Goal: Task Accomplishment & Management: Use online tool/utility

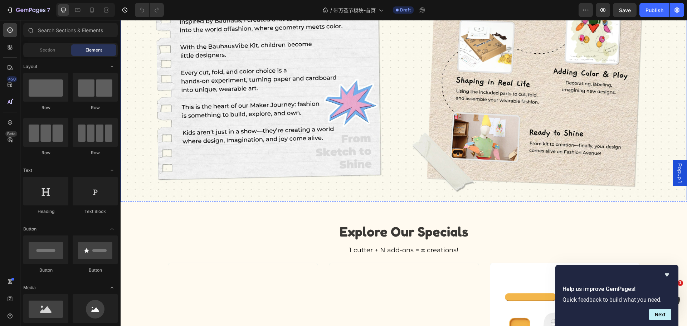
scroll to position [1181, 0]
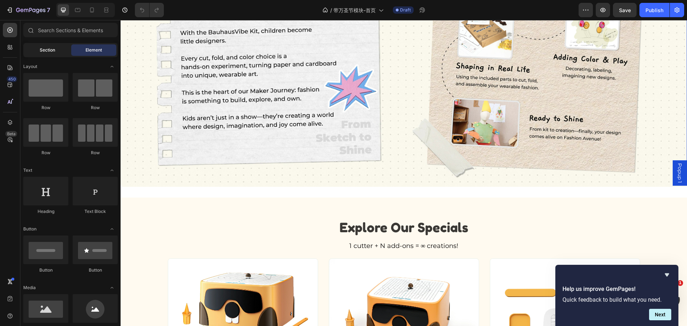
click at [45, 53] on span "Section" at bounding box center [47, 50] width 15 height 6
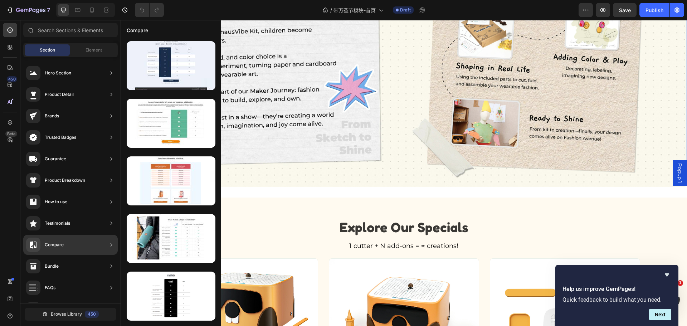
click at [94, 244] on div "Compare" at bounding box center [70, 245] width 94 height 20
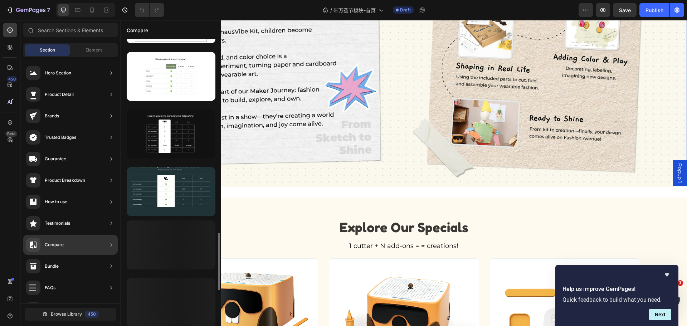
scroll to position [1092, 0]
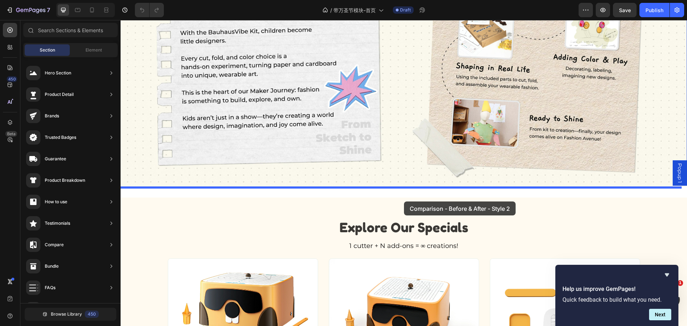
drag, startPoint x: 280, startPoint y: 267, endPoint x: 404, endPoint y: 202, distance: 139.9
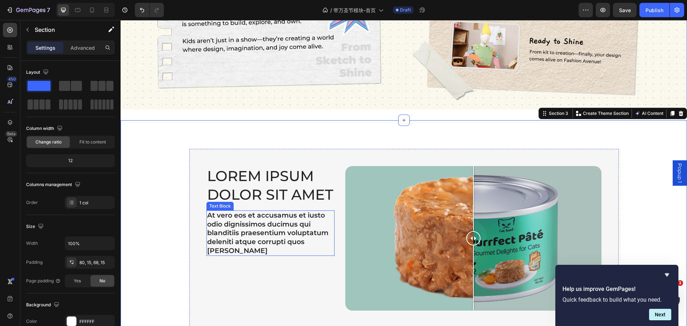
scroll to position [1289, 0]
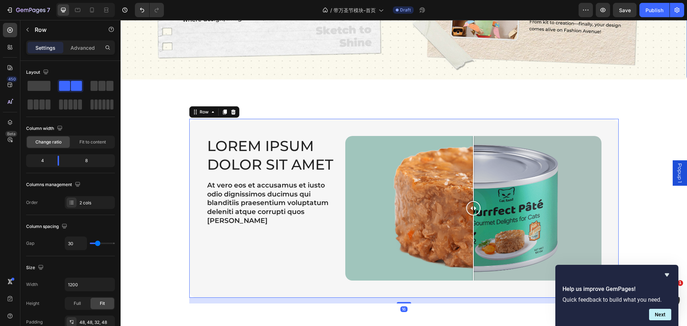
click at [341, 119] on div "Lorem ipsum dolor sit amet Heading At vero eos et accusamus et iusto odio digni…" at bounding box center [404, 208] width 430 height 179
click at [305, 141] on h2 "Lorem ipsum dolor sit amet" at bounding box center [271, 155] width 128 height 39
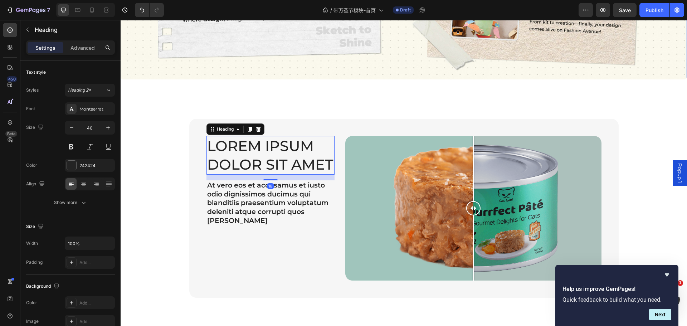
drag, startPoint x: 258, startPoint y: 120, endPoint x: 251, endPoint y: 171, distance: 51.0
click at [258, 126] on icon at bounding box center [259, 129] width 6 height 6
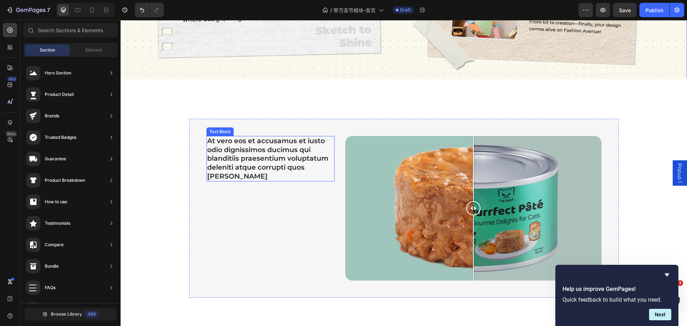
click at [249, 137] on p "At vero eos et accusamus et iusto odio dignissimos ducimus qui blanditiis praes…" at bounding box center [270, 159] width 127 height 44
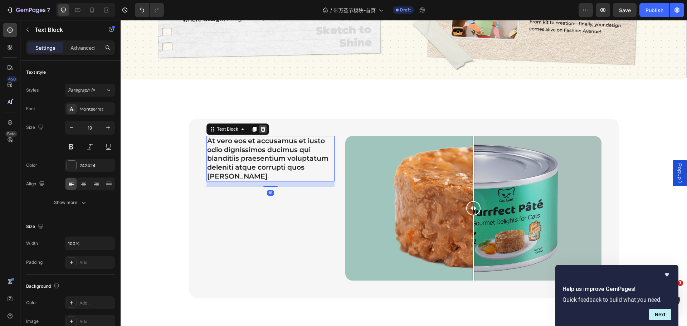
click at [262, 125] on div at bounding box center [263, 129] width 9 height 9
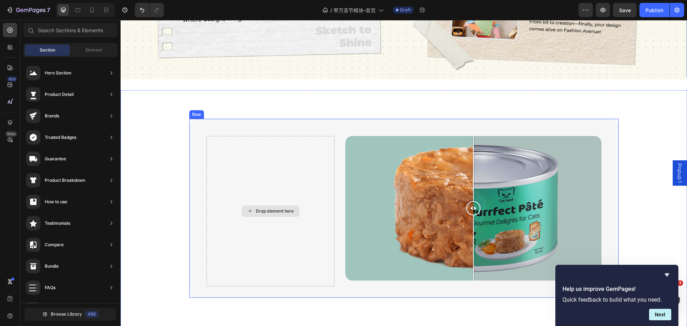
drag, startPoint x: 297, startPoint y: 152, endPoint x: 302, endPoint y: 144, distance: 10.3
click at [297, 152] on div "Drop element here" at bounding box center [271, 211] width 128 height 150
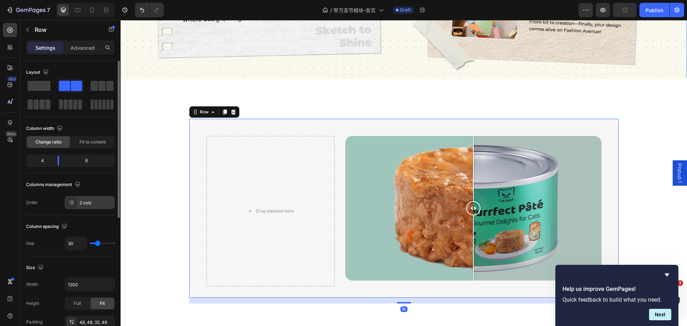
click at [73, 202] on icon at bounding box center [72, 203] width 6 height 6
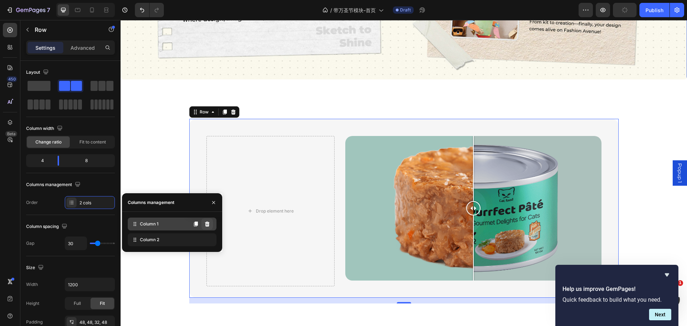
click at [208, 222] on icon at bounding box center [207, 224] width 5 height 5
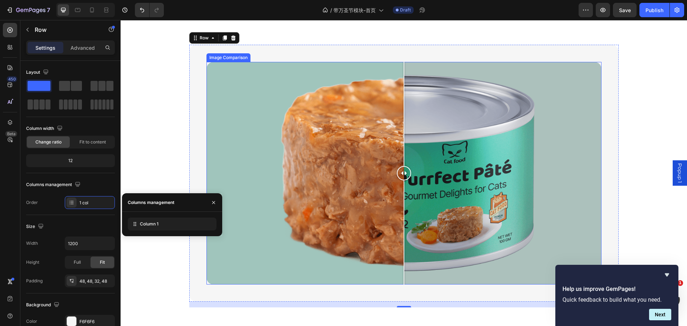
scroll to position [1360, 0]
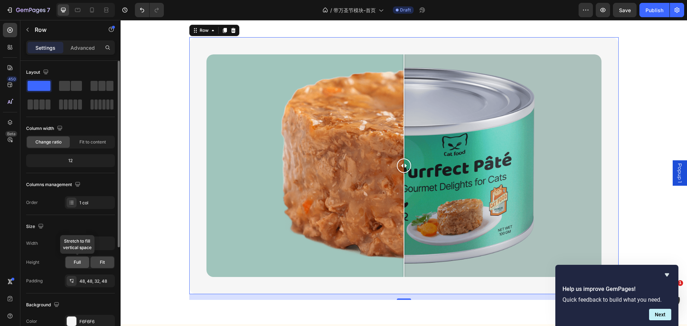
drag, startPoint x: 70, startPoint y: 262, endPoint x: 74, endPoint y: 262, distance: 3.9
click at [71, 262] on div "Full" at bounding box center [78, 262] width 24 height 11
click at [88, 246] on input "1200" at bounding box center [89, 243] width 49 height 13
click at [107, 244] on icon "button" at bounding box center [108, 243] width 7 height 7
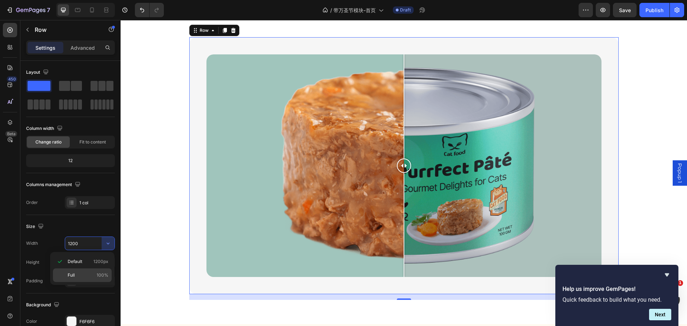
click at [78, 270] on div "Full 100%" at bounding box center [82, 275] width 59 height 14
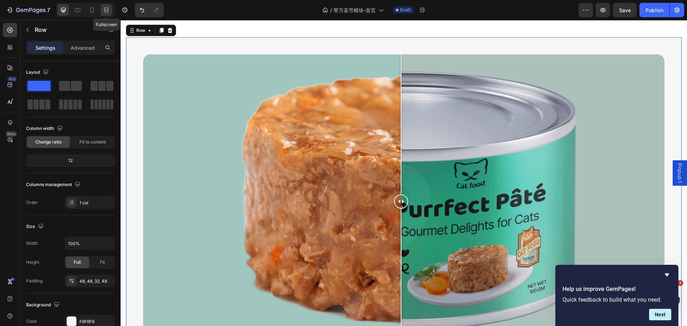
click at [106, 8] on icon at bounding box center [106, 8] width 4 height 1
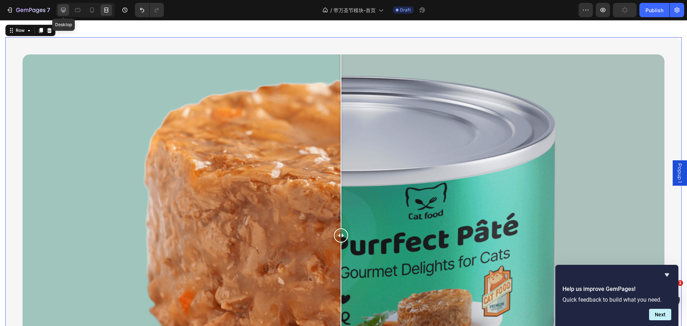
click at [66, 7] on icon at bounding box center [63, 9] width 7 height 7
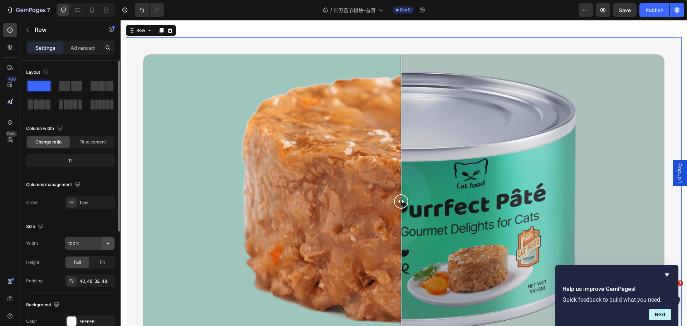
click at [105, 244] on icon "button" at bounding box center [108, 243] width 7 height 7
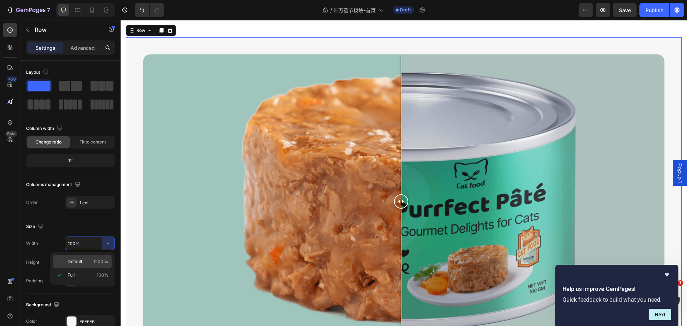
click at [88, 261] on p "Default 1200px" at bounding box center [88, 261] width 41 height 6
type input "1200"
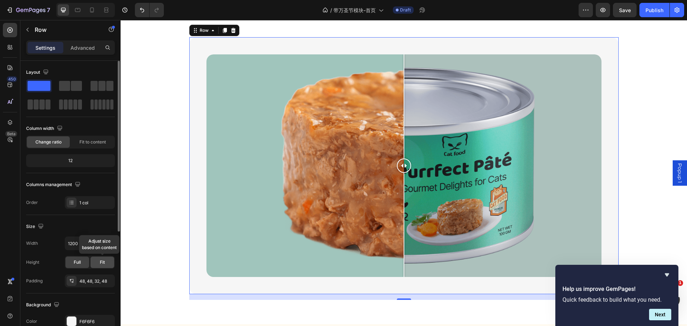
click at [102, 265] on span "Fit" at bounding box center [102, 262] width 5 height 6
click at [81, 263] on div "Full" at bounding box center [78, 262] width 24 height 11
click at [82, 144] on span "Fit to content" at bounding box center [92, 142] width 26 height 6
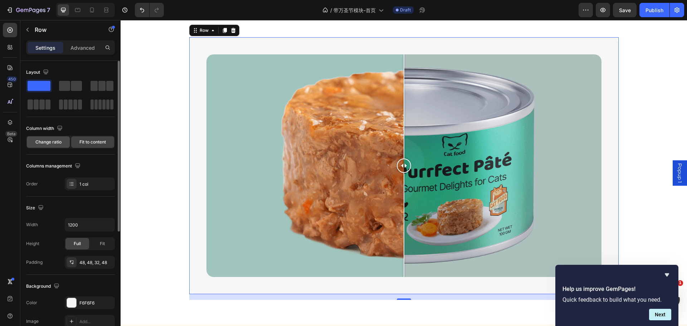
click at [60, 145] on div "Change ratio" at bounding box center [48, 141] width 43 height 11
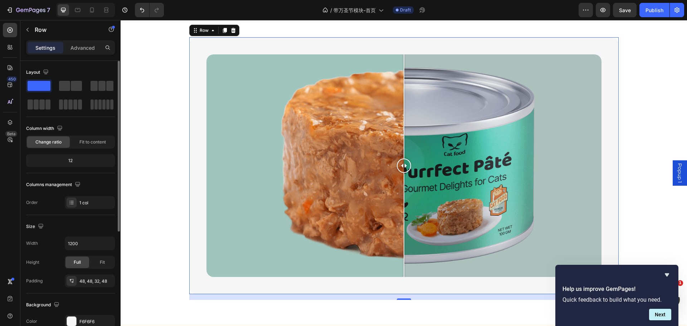
click at [76, 164] on div "12" at bounding box center [71, 161] width 86 height 10
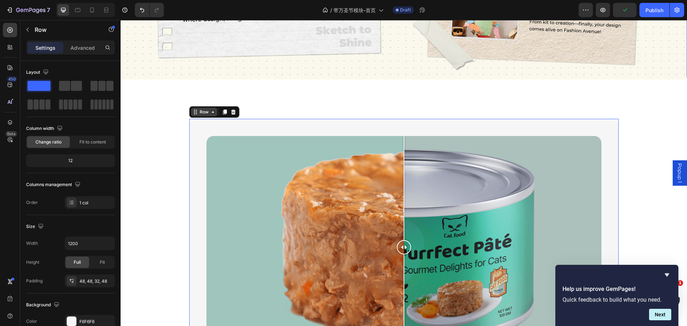
click at [198, 109] on div "Row" at bounding box center [204, 112] width 12 height 6
click at [83, 47] on p "Advanced" at bounding box center [83, 48] width 24 height 8
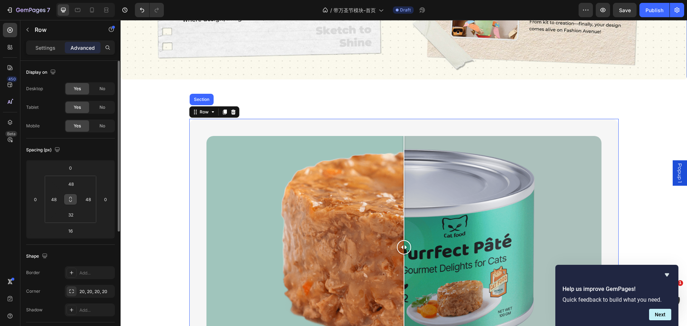
click at [72, 198] on icon at bounding box center [70, 198] width 3 height 2
click at [76, 183] on input "48" at bounding box center [71, 184] width 14 height 11
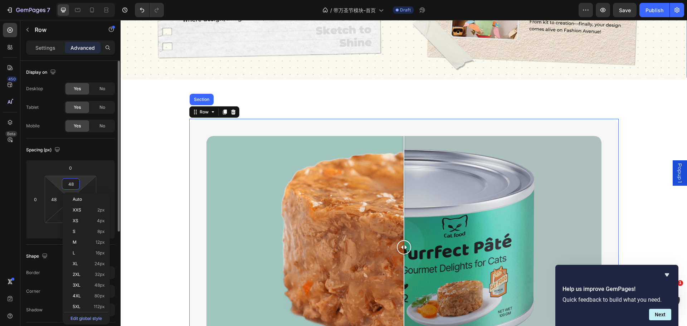
type input "0"
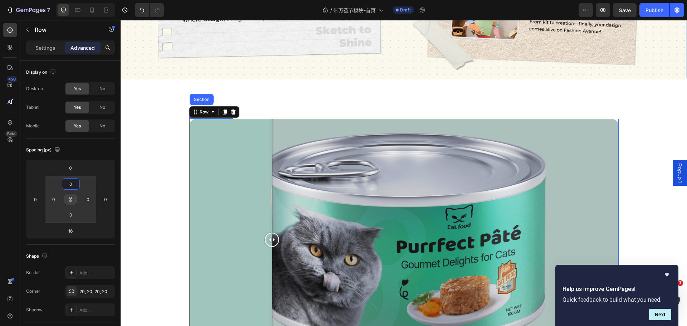
drag, startPoint x: 269, startPoint y: 146, endPoint x: 264, endPoint y: 147, distance: 5.7
click at [268, 146] on div at bounding box center [404, 240] width 430 height 242
click at [427, 194] on div at bounding box center [404, 240] width 430 height 242
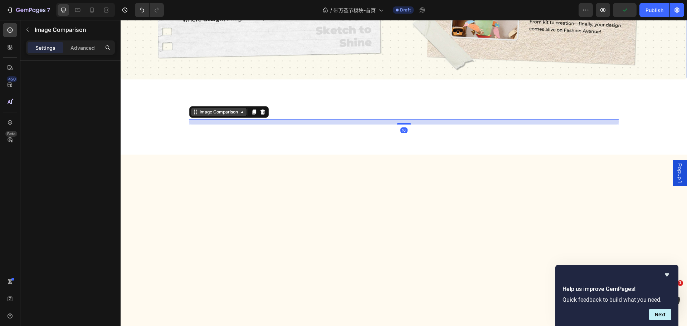
click at [232, 109] on div "Image Comparison" at bounding box center [218, 112] width 41 height 6
click at [211, 109] on div "Image Comparison" at bounding box center [218, 112] width 41 height 6
click at [26, 26] on button "button" at bounding box center [27, 29] width 11 height 11
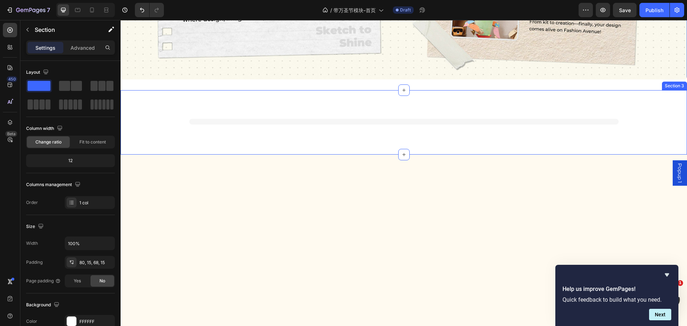
click at [335, 126] on div "Image Comparison Row Section 3" at bounding box center [404, 122] width 567 height 64
click at [291, 105] on div "Image Comparison Row Section 3 Create Theme Section AI Content Write with GemAI…" at bounding box center [404, 122] width 567 height 64
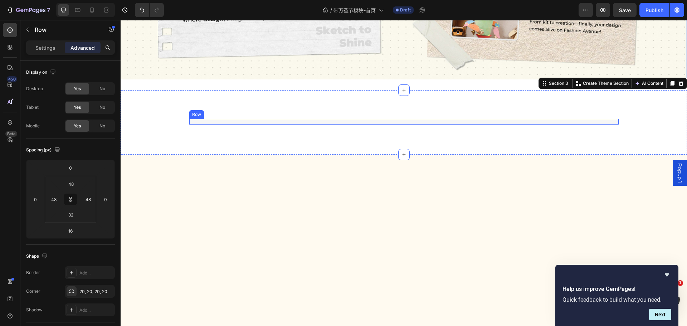
click at [292, 119] on div "Image Comparison" at bounding box center [404, 122] width 430 height 6
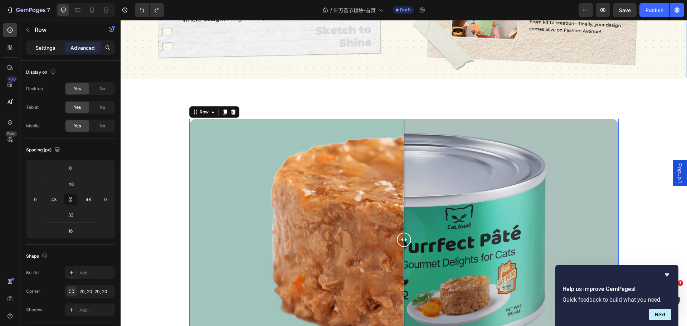
drag, startPoint x: 39, startPoint y: 41, endPoint x: 44, endPoint y: 48, distance: 8.2
click at [40, 43] on div "Settings Advanced" at bounding box center [70, 47] width 89 height 14
click at [44, 48] on p "Settings" at bounding box center [45, 48] width 20 height 8
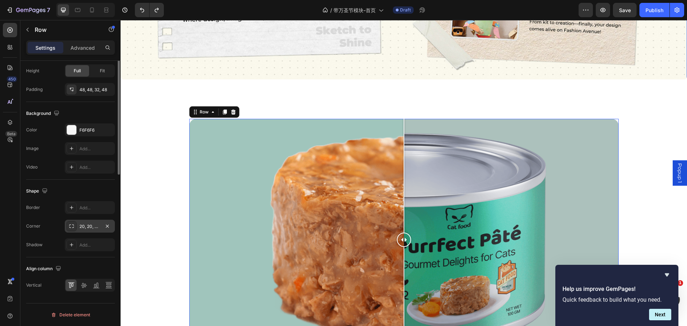
scroll to position [48, 0]
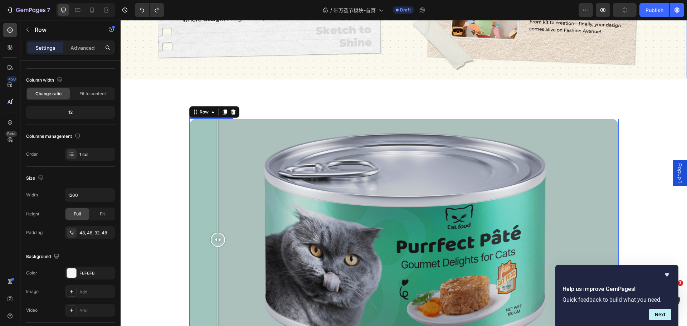
click at [215, 131] on div at bounding box center [404, 240] width 430 height 242
click at [272, 142] on div at bounding box center [404, 240] width 430 height 242
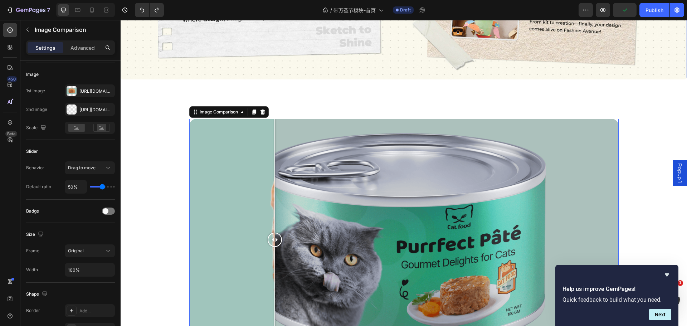
scroll to position [0, 0]
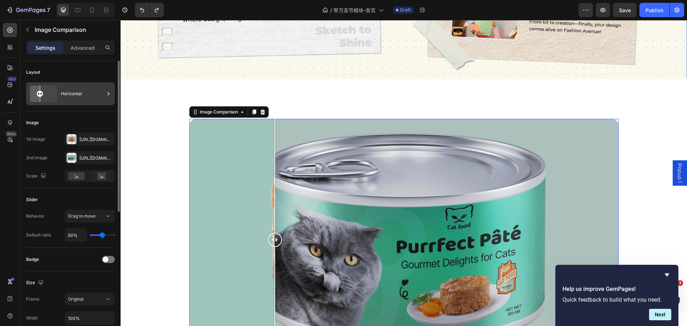
click at [92, 99] on div "Horizontal" at bounding box center [83, 94] width 44 height 16
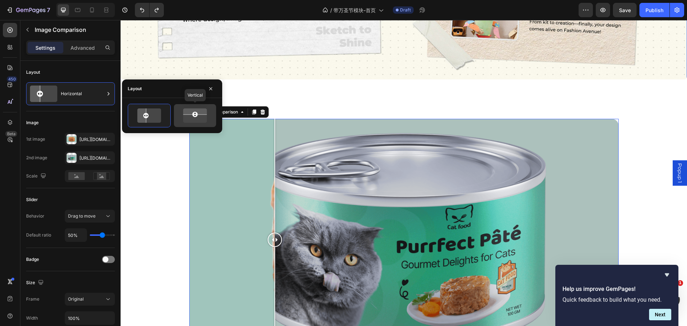
click at [204, 113] on icon at bounding box center [195, 110] width 29 height 7
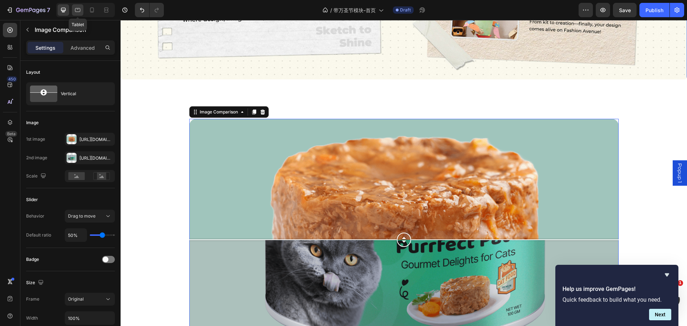
click at [78, 11] on icon at bounding box center [77, 9] width 7 height 7
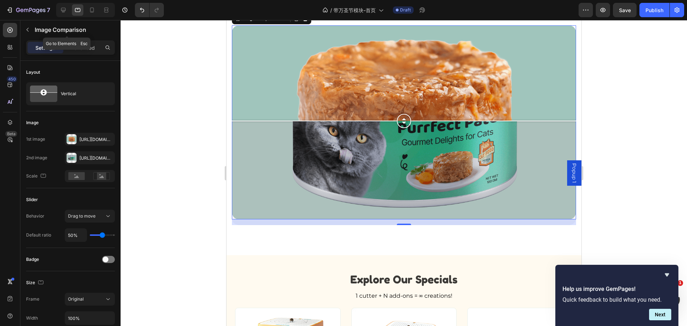
scroll to position [1114, 0]
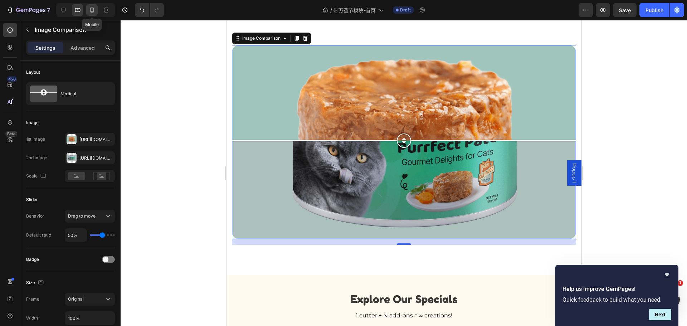
click at [94, 9] on icon at bounding box center [92, 10] width 4 height 5
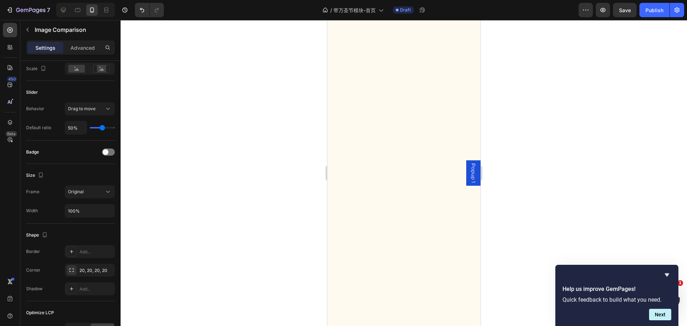
scroll to position [1133, 0]
click at [83, 48] on p "Advanced" at bounding box center [83, 48] width 24 height 8
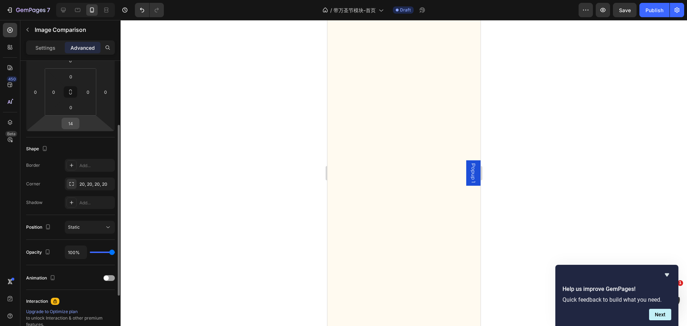
click at [72, 124] on input "14" at bounding box center [70, 123] width 14 height 11
type input "0"
click at [79, 146] on div "Shape" at bounding box center [70, 148] width 89 height 11
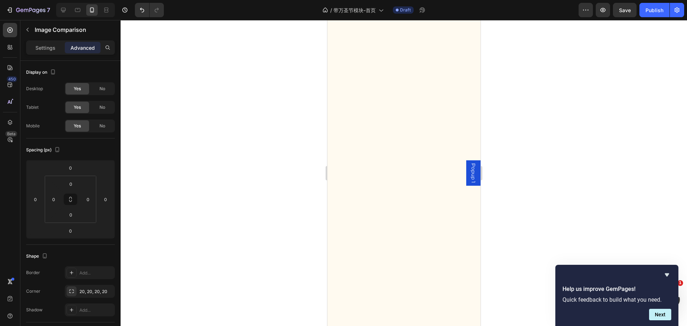
click at [59, 55] on div "Settings Advanced" at bounding box center [70, 50] width 100 height 20
click at [56, 52] on div "Settings" at bounding box center [46, 47] width 36 height 11
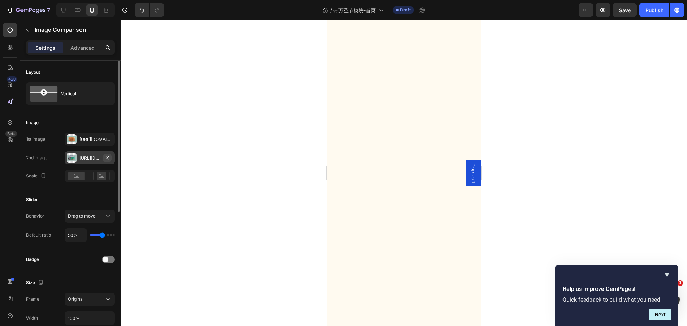
click at [107, 157] on icon "button" at bounding box center [108, 158] width 6 height 6
click at [79, 154] on div "Add..." at bounding box center [90, 157] width 50 height 13
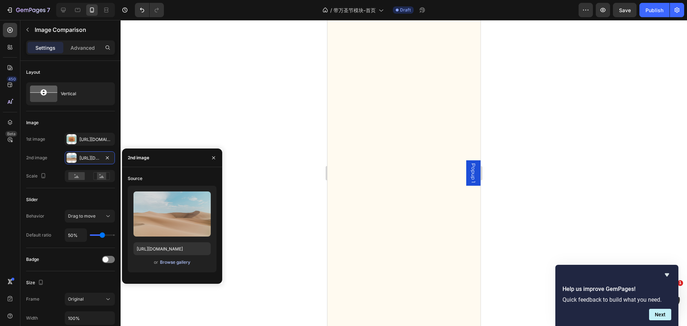
click at [171, 264] on div "Browse gallery" at bounding box center [175, 262] width 30 height 6
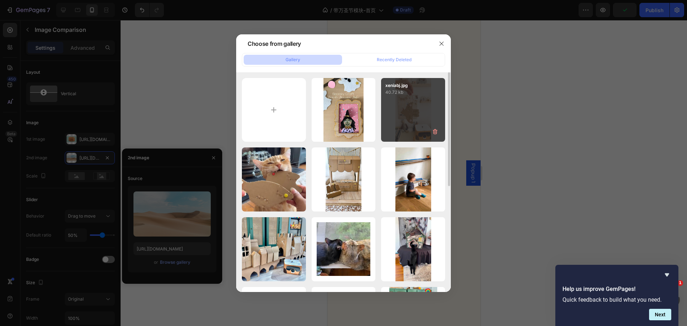
click at [413, 127] on div "xeniabj.jpg 40.72 kb" at bounding box center [413, 110] width 64 height 64
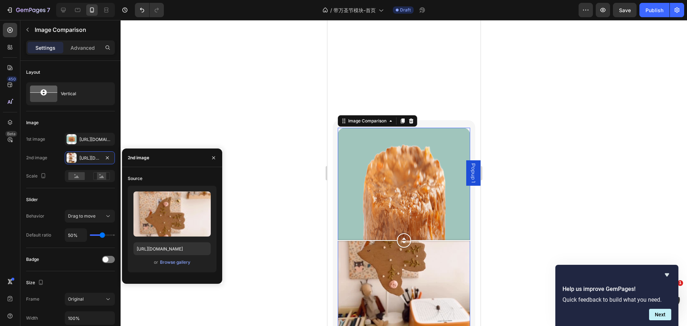
scroll to position [1276, 0]
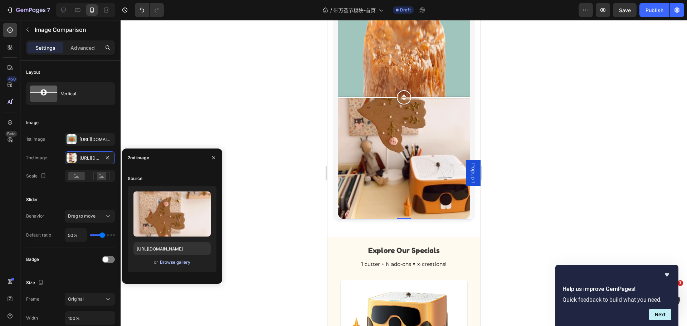
click at [171, 263] on div "Browse gallery" at bounding box center [175, 262] width 30 height 6
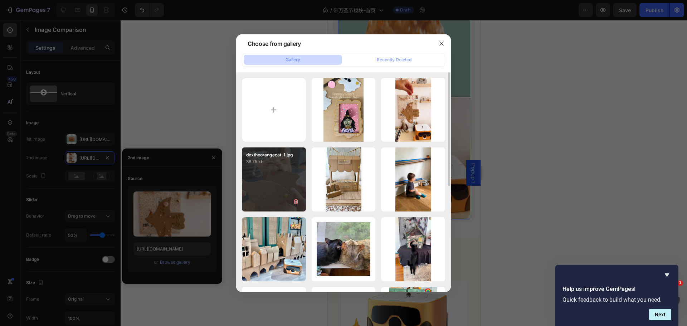
click at [285, 172] on div "dextheorangecat-1.jpg 38.75 kb" at bounding box center [274, 179] width 64 height 64
type input "https://cdn.shopify.com/s/files/1/0714/5245/9263/files/gempages_536210066068472…"
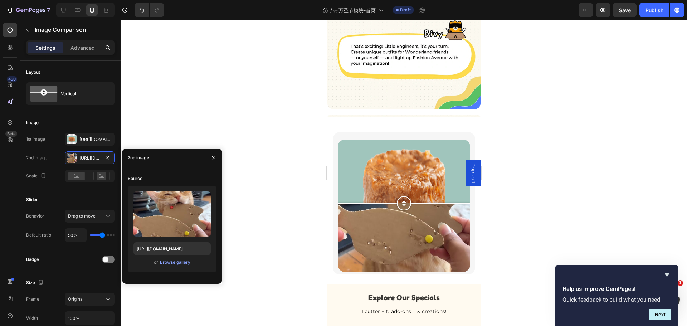
scroll to position [750, 0]
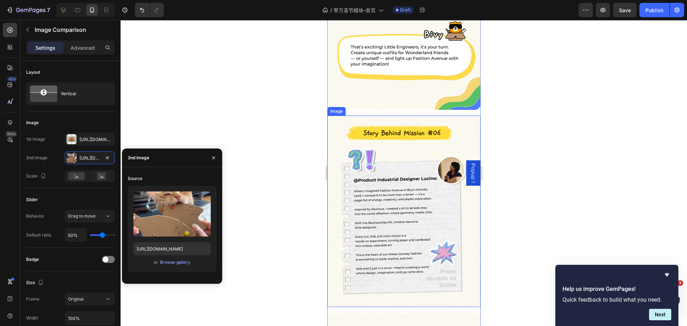
drag, startPoint x: 401, startPoint y: 203, endPoint x: 423, endPoint y: 222, distance: 28.7
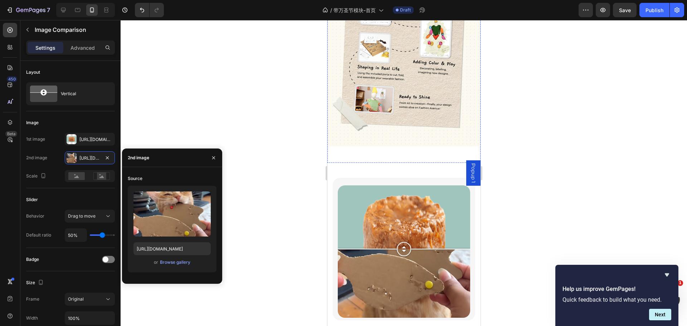
scroll to position [1144, 0]
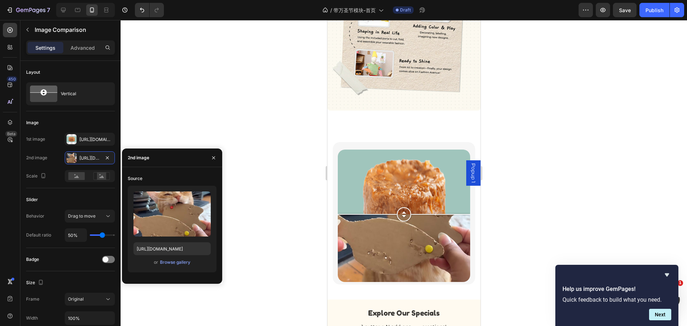
drag, startPoint x: 402, startPoint y: 186, endPoint x: 417, endPoint y: 182, distance: 15.1
click at [417, 207] on div at bounding box center [404, 214] width 132 height 14
click at [212, 155] on icon "button" at bounding box center [214, 158] width 6 height 6
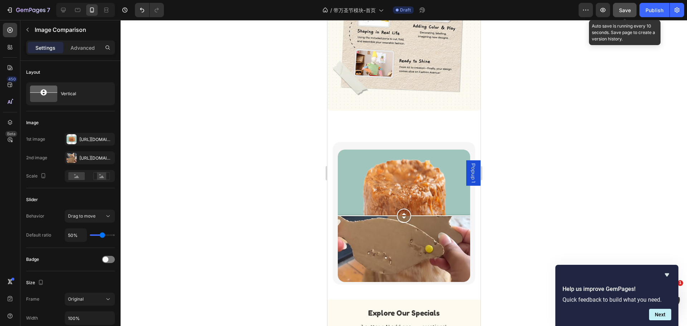
click at [622, 8] on span "Save" at bounding box center [625, 10] width 12 height 6
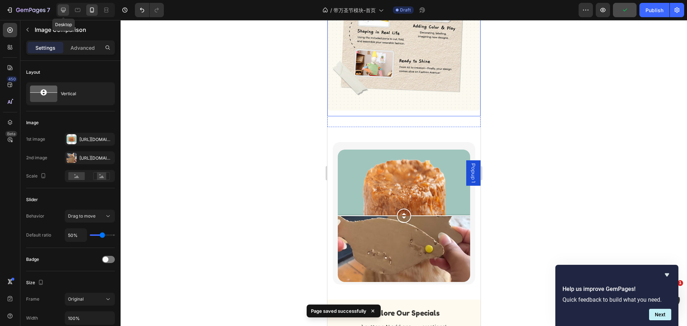
click at [65, 11] on icon at bounding box center [63, 10] width 5 height 5
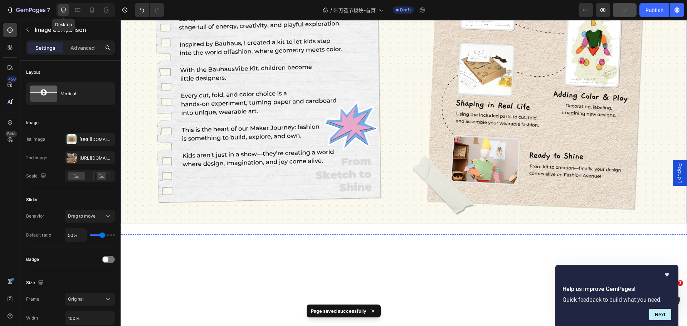
scroll to position [1018, 0]
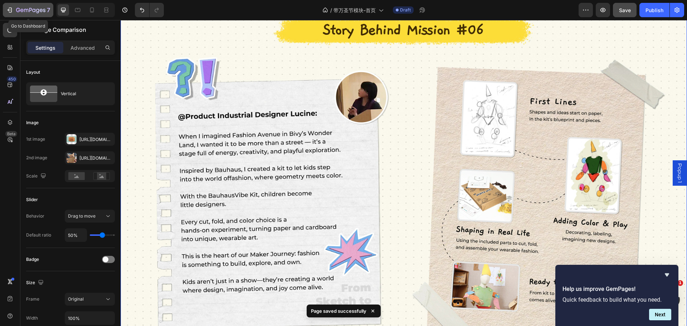
click at [8, 13] on icon "button" at bounding box center [9, 9] width 7 height 7
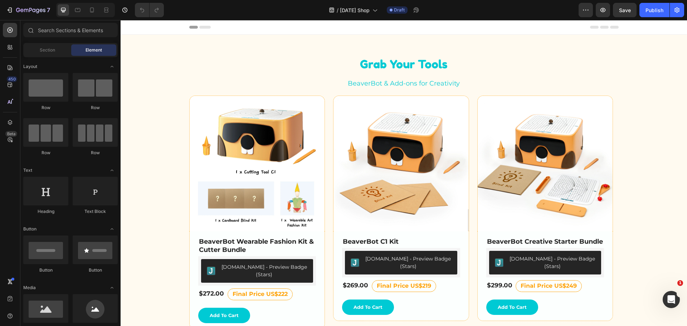
drag, startPoint x: 121, startPoint y: 20, endPoint x: 304, endPoint y: 70, distance: 189.9
click at [304, 70] on h2 "Grab Your Tools" at bounding box center [404, 64] width 430 height 16
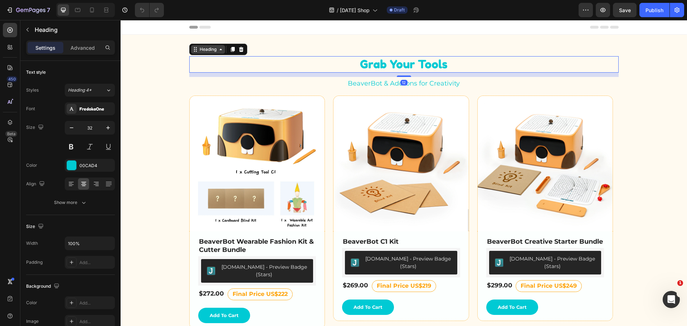
click at [203, 53] on div "Heading" at bounding box center [208, 49] width 34 height 9
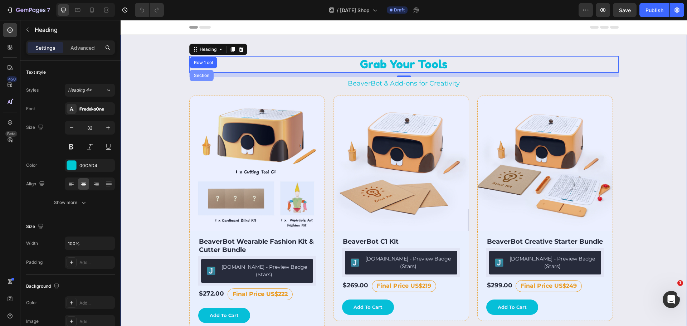
click at [198, 73] on div "Section" at bounding box center [202, 75] width 24 height 11
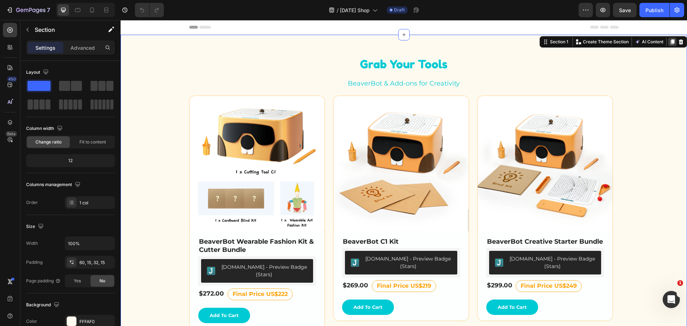
click at [671, 40] on icon at bounding box center [673, 41] width 4 height 5
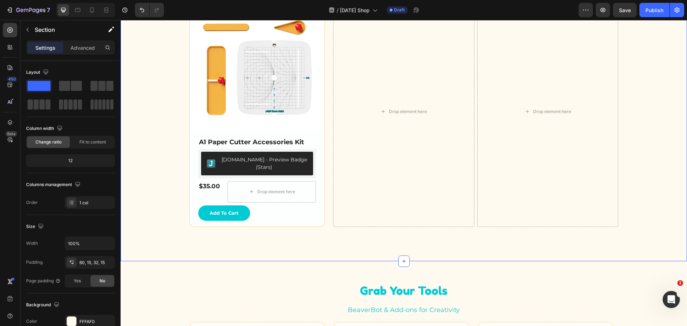
scroll to position [267, 0]
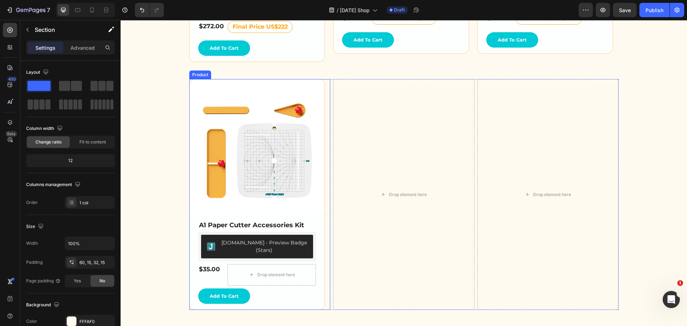
click at [325, 79] on div "(P) Images A1 Paper Cutter Accessories Kit (P) Title [DOMAIN_NAME] - Preview Ba…" at bounding box center [259, 194] width 141 height 231
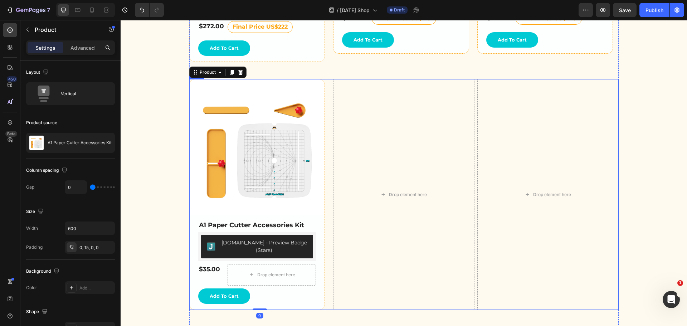
click at [330, 79] on div "(P) Images A1 Paper Cutter Accessories Kit (P) Title [DOMAIN_NAME] - Preview Ba…" at bounding box center [404, 194] width 430 height 231
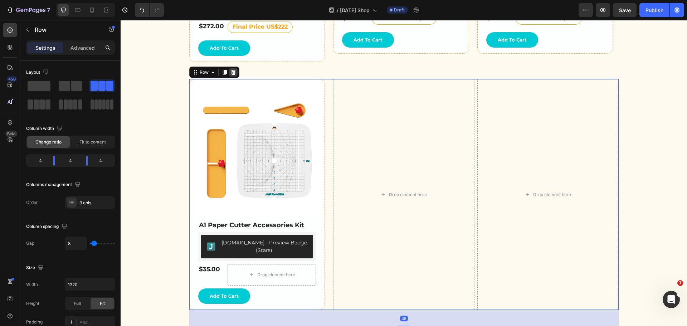
click at [231, 70] on icon at bounding box center [233, 72] width 5 height 5
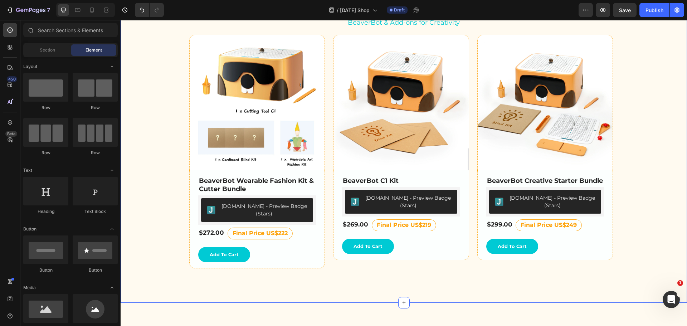
scroll to position [53, 0]
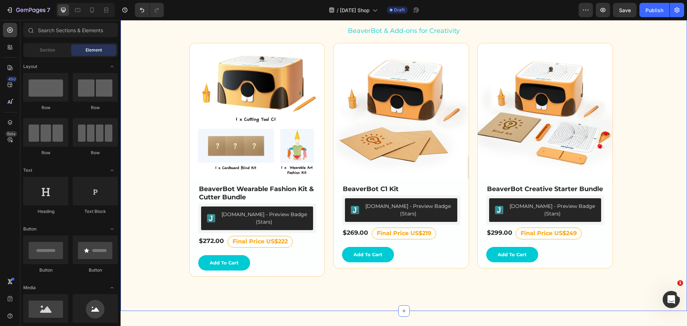
click at [632, 121] on div "Grab Your Tools Heading BeaverBot & Add-ons for Creativity Text Block Row (P) I…" at bounding box center [404, 152] width 556 height 296
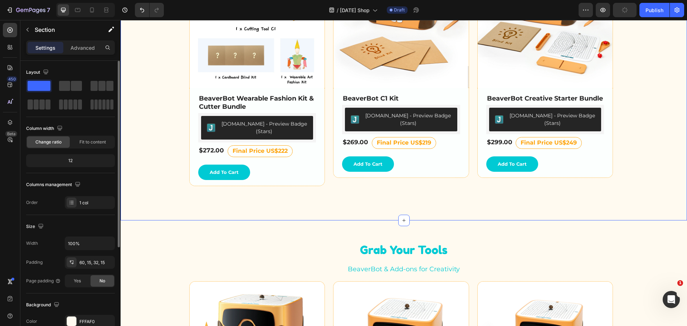
scroll to position [107, 0]
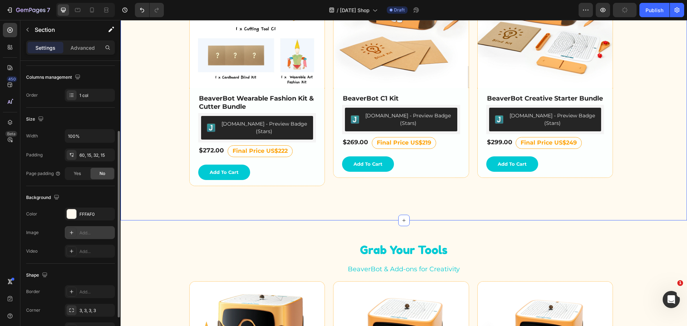
click at [74, 230] on icon at bounding box center [72, 233] width 6 height 6
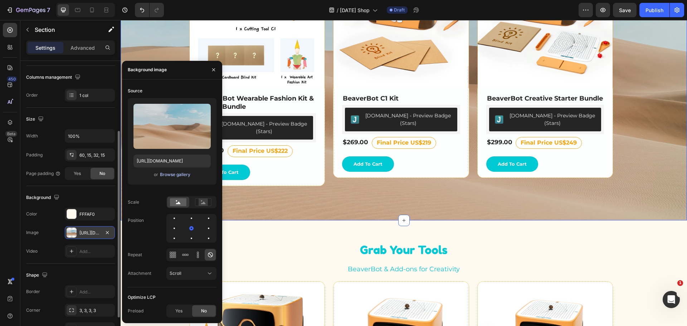
click at [172, 171] on div "Browse gallery" at bounding box center [175, 174] width 30 height 6
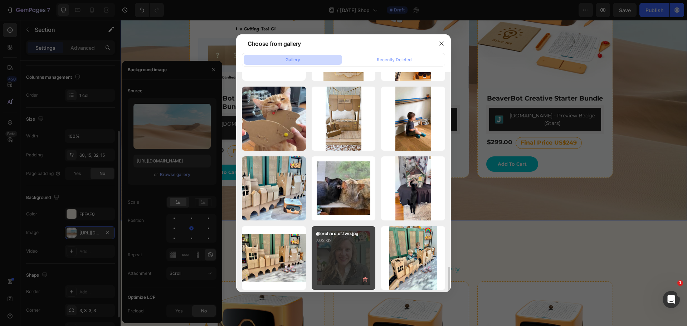
scroll to position [0, 0]
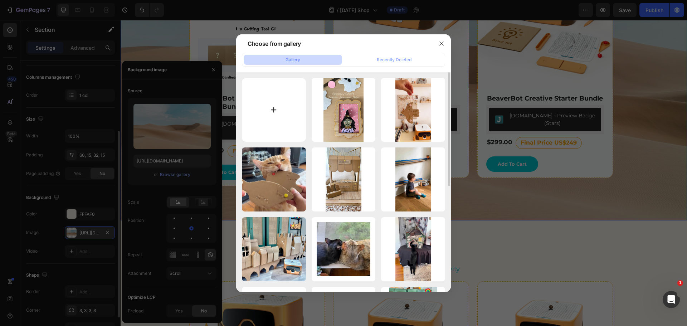
click at [268, 108] on input "file" at bounding box center [274, 110] width 64 height 64
type input "C:\fakepath\Баннер осенней распродажи ACMER_3840x2160.webp"
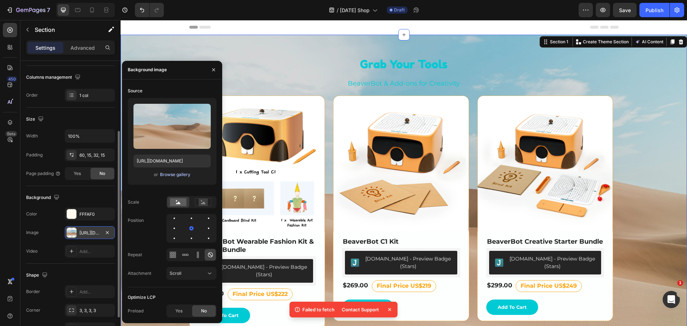
click at [174, 175] on div "Browse gallery" at bounding box center [175, 174] width 30 height 6
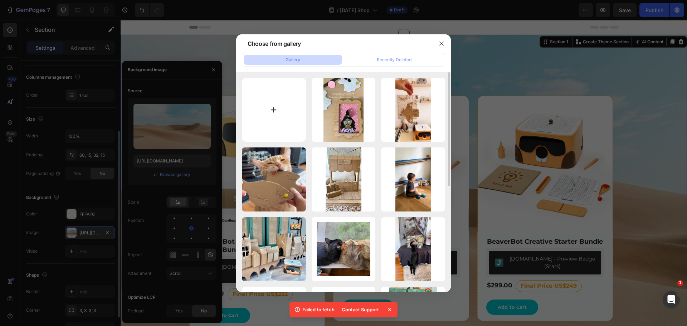
click at [275, 109] on input "file" at bounding box center [274, 110] width 64 height 64
type input "C:\fakepath\Баннер осенней распродажи ACMER_3840x2160.webp"
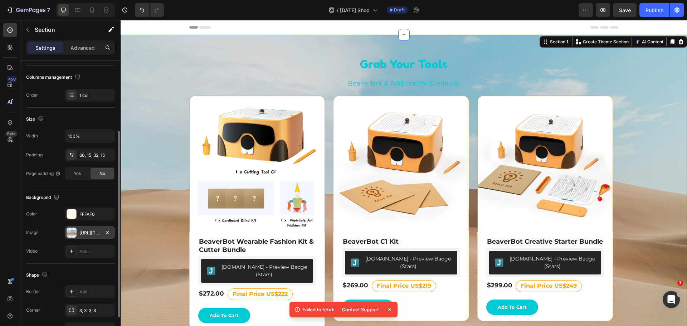
click at [388, 310] on icon at bounding box center [389, 309] width 7 height 7
click at [84, 233] on div "[URL][DOMAIN_NAME]" at bounding box center [89, 233] width 21 height 6
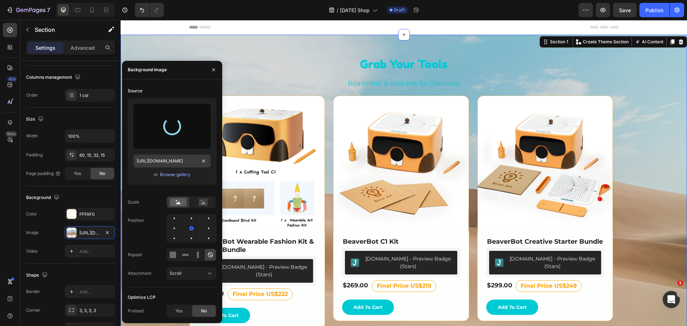
type input "[URL][DOMAIN_NAME]"
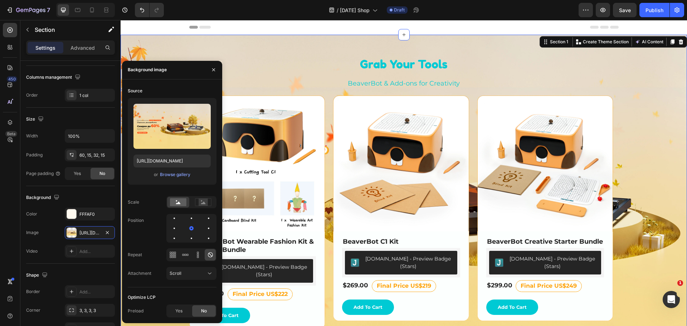
click at [6, 251] on div "450 Beta" at bounding box center [10, 149] width 14 height 252
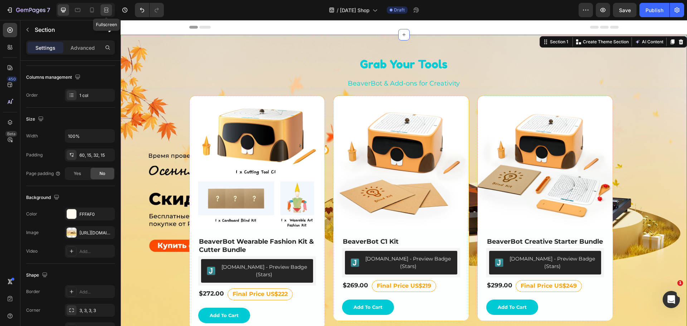
click at [104, 9] on icon at bounding box center [106, 9] width 7 height 7
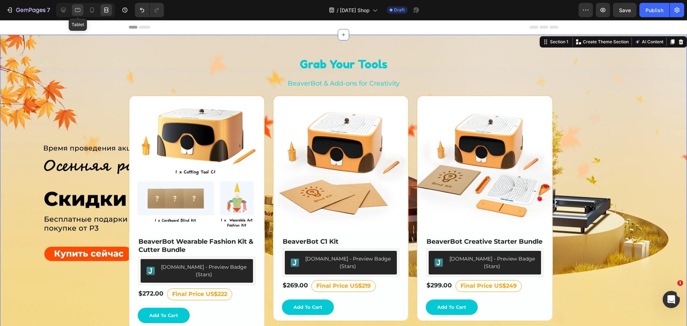
click at [80, 11] on icon at bounding box center [77, 9] width 7 height 7
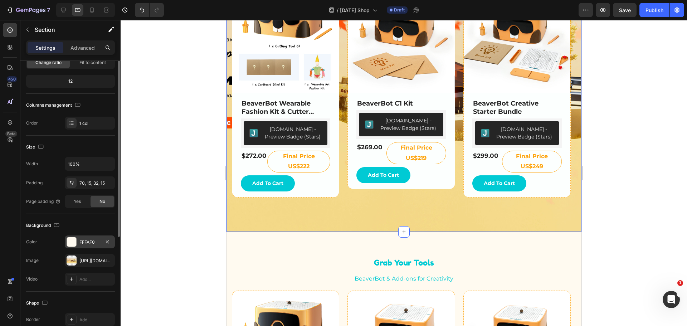
scroll to position [25, 0]
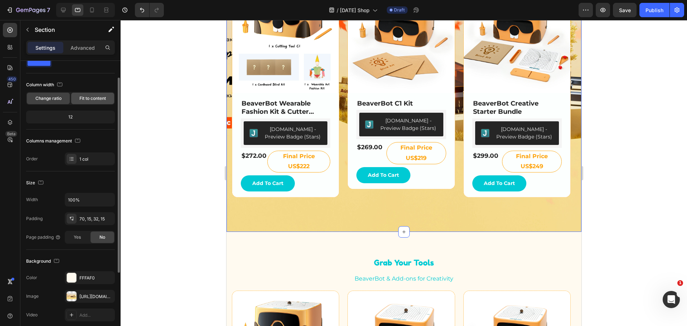
click at [93, 97] on span "Fit to content" at bounding box center [92, 98] width 26 height 6
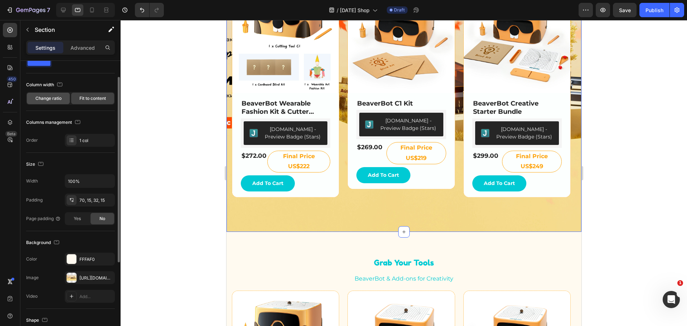
click at [40, 100] on span "Change ratio" at bounding box center [48, 98] width 26 height 6
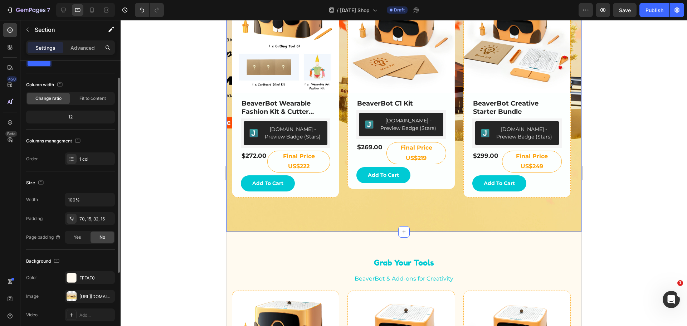
click at [74, 122] on div "12" at bounding box center [70, 117] width 89 height 13
click at [74, 118] on div "12" at bounding box center [71, 117] width 86 height 10
click at [91, 100] on span "Fit to content" at bounding box center [92, 98] width 26 height 6
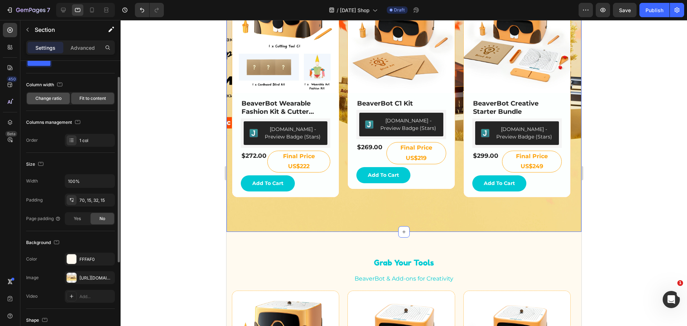
click at [44, 98] on span "Change ratio" at bounding box center [48, 98] width 26 height 6
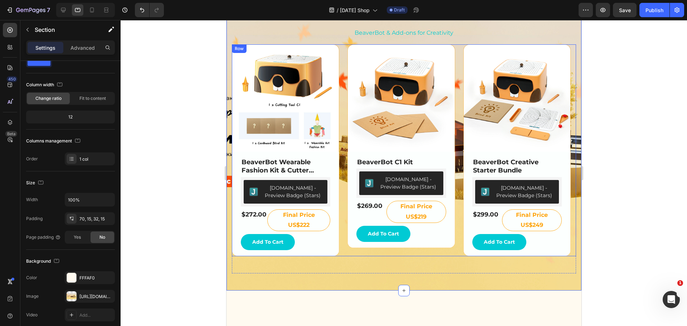
scroll to position [0, 0]
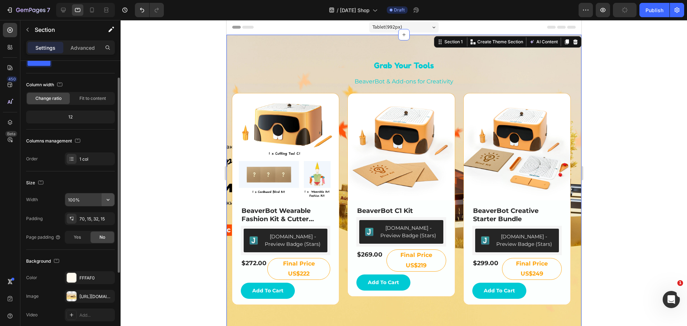
click at [108, 201] on icon "button" at bounding box center [108, 199] width 7 height 7
click at [72, 219] on icon at bounding box center [72, 219] width 6 height 6
click at [86, 239] on div "Yes" at bounding box center [78, 237] width 24 height 11
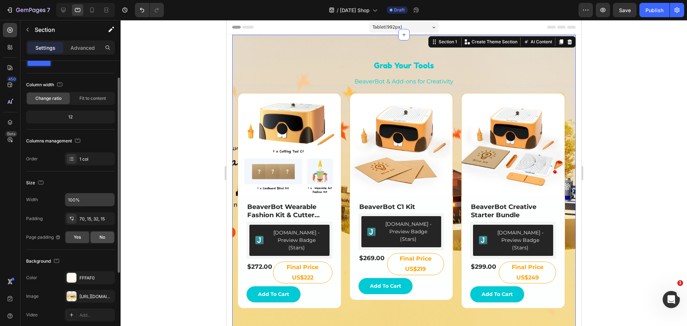
click at [107, 236] on div "No" at bounding box center [103, 237] width 24 height 11
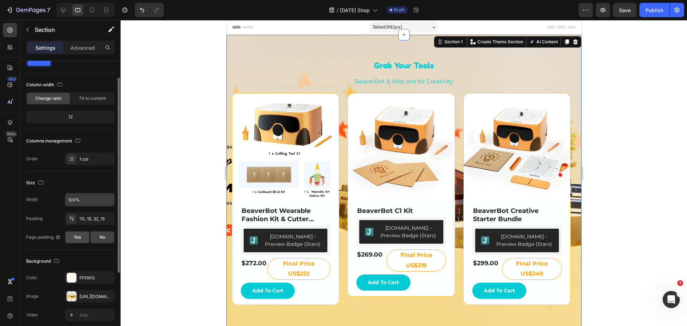
click at [76, 239] on span "Yes" at bounding box center [77, 237] width 7 height 6
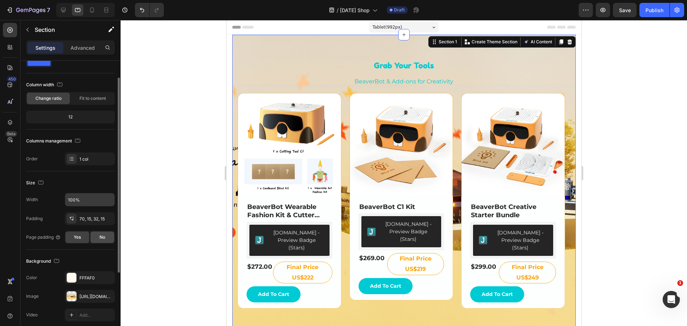
click at [97, 238] on div "No" at bounding box center [103, 237] width 24 height 11
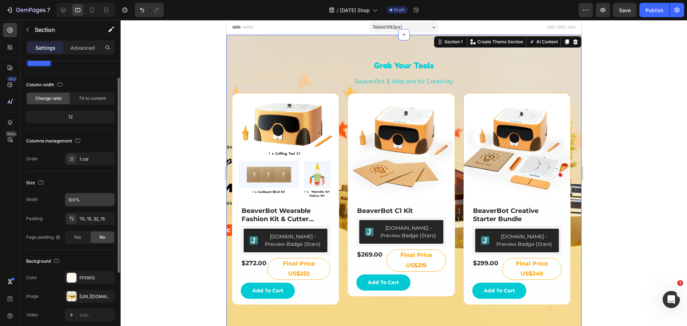
scroll to position [97, 0]
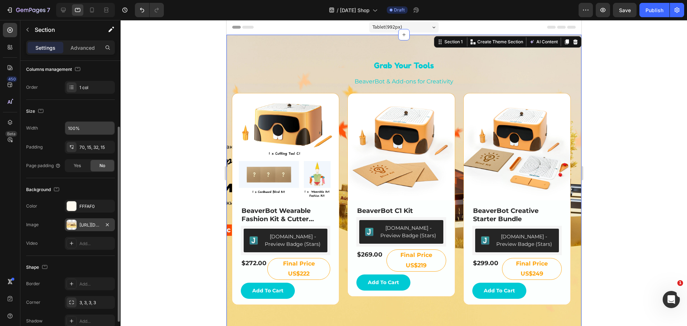
click at [82, 224] on div "[URL][DOMAIN_NAME]" at bounding box center [89, 225] width 21 height 6
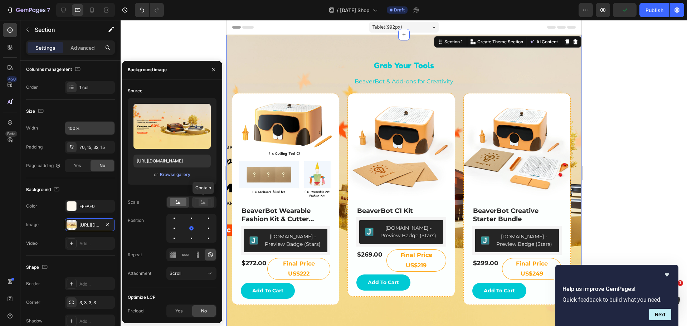
click at [209, 199] on icon at bounding box center [203, 202] width 16 height 8
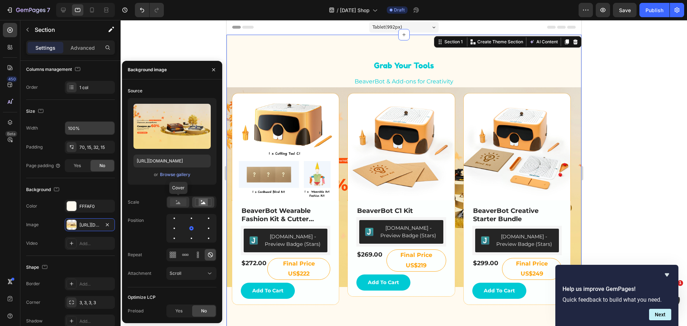
click at [183, 200] on rect at bounding box center [178, 202] width 16 height 8
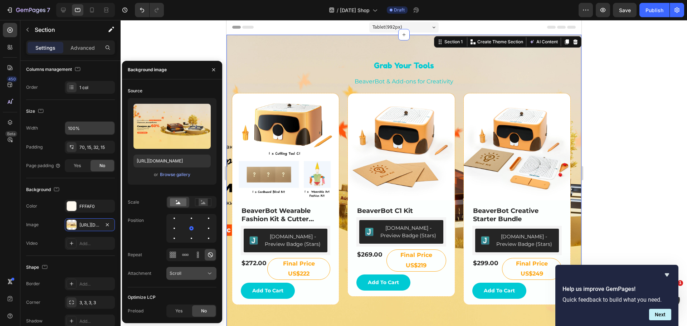
click at [202, 274] on div "Scroll" at bounding box center [188, 273] width 37 height 6
click at [184, 242] on p "Fixed" at bounding box center [190, 242] width 41 height 6
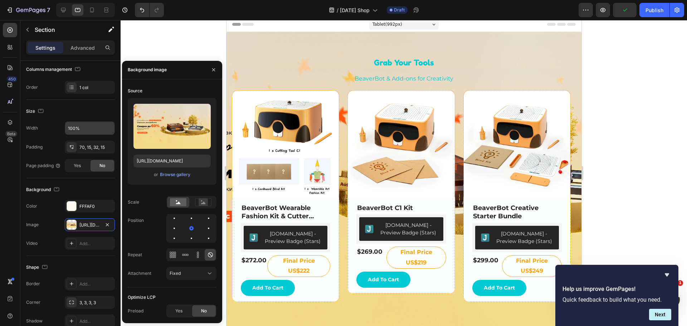
scroll to position [0, 0]
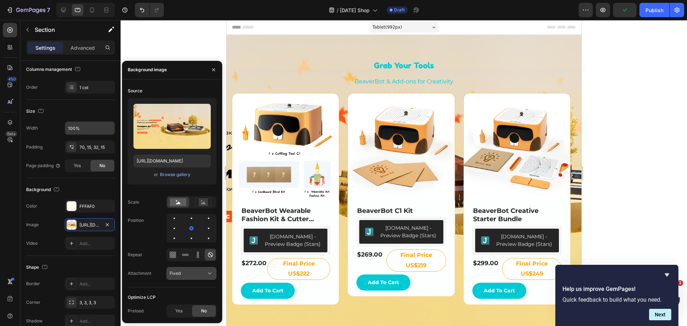
click at [173, 270] on div "Fixed" at bounding box center [192, 273] width 44 height 7
click at [186, 232] on p "Scroll" at bounding box center [190, 228] width 41 height 6
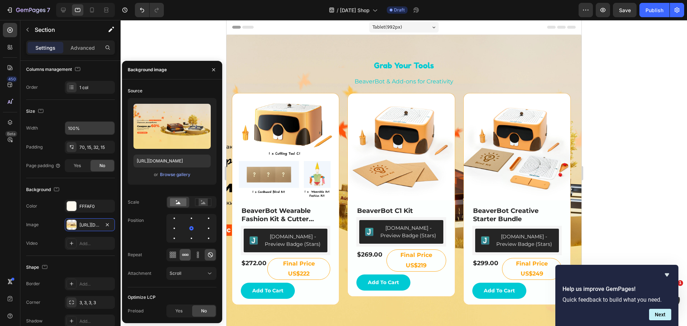
click at [182, 253] on icon at bounding box center [185, 254] width 7 height 7
click at [175, 252] on icon at bounding box center [172, 254] width 7 height 7
click at [185, 254] on icon at bounding box center [185, 254] width 7 height 7
click at [215, 254] on div at bounding box center [210, 254] width 11 height 11
click at [28, 222] on div "Image" at bounding box center [32, 225] width 13 height 6
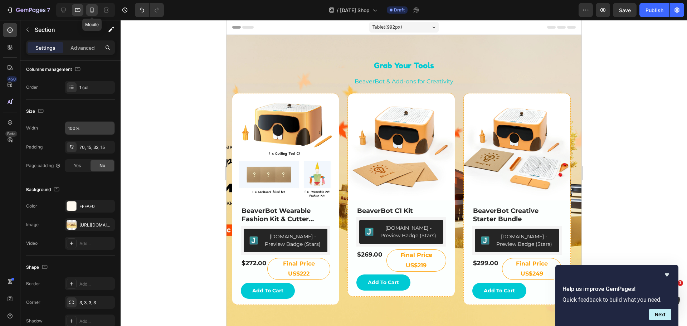
click at [91, 13] on icon at bounding box center [91, 9] width 7 height 7
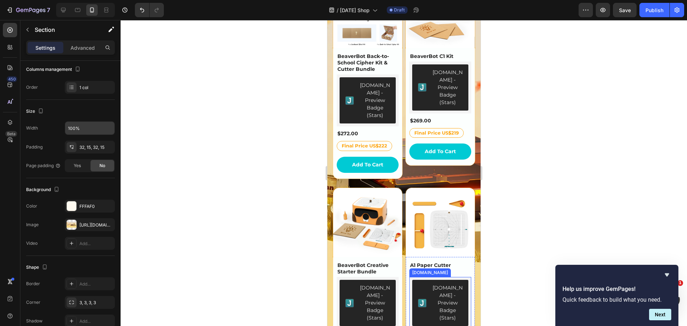
scroll to position [36, 0]
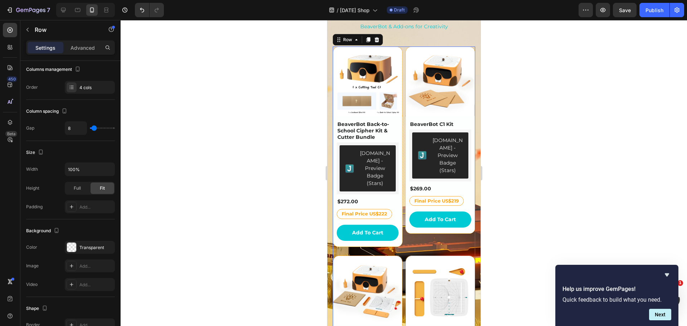
click at [401, 48] on div "(P) Images BeaverBot Back-to-School Cipher Kit & Cutter Bundle (P) Title [DOMAI…" at bounding box center [404, 254] width 142 height 414
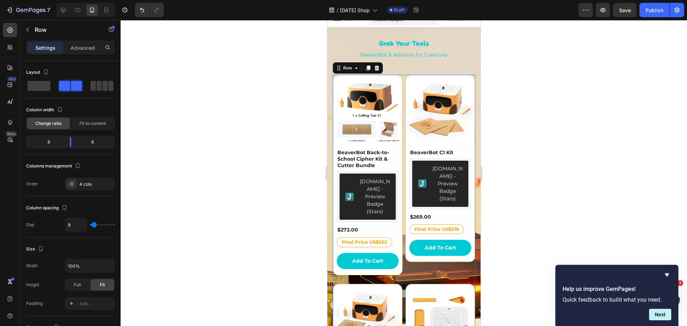
scroll to position [0, 0]
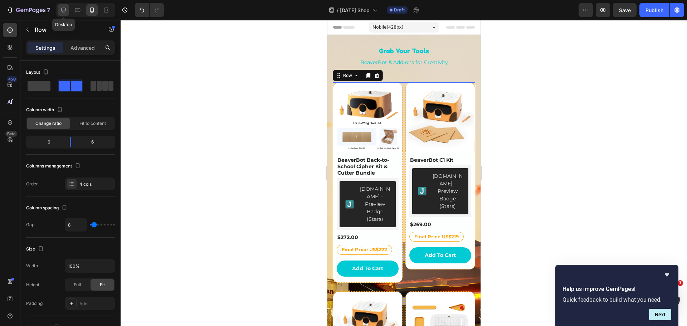
click at [67, 12] on div at bounding box center [63, 9] width 11 height 11
type input "1320"
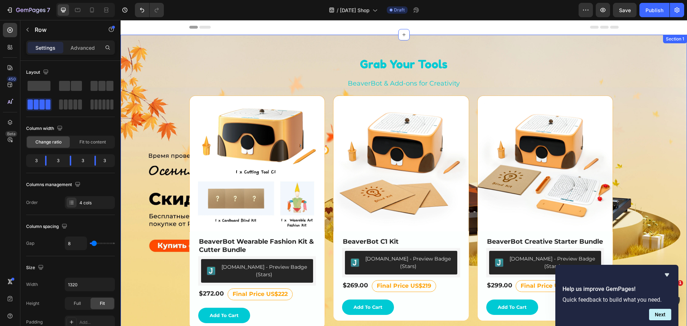
click at [172, 53] on div "Grab Your Tools Heading BeaverBot & Add-ons for Creativity Text Block Row (P) I…" at bounding box center [404, 199] width 567 height 329
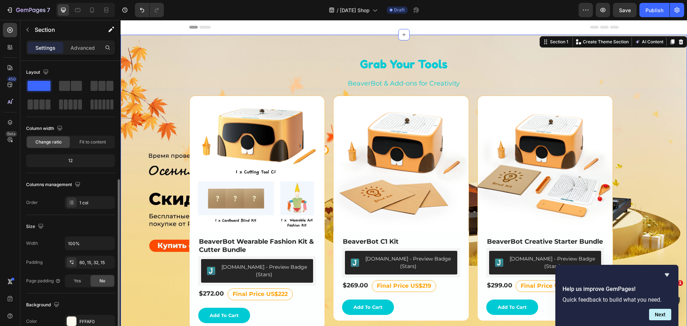
scroll to position [143, 0]
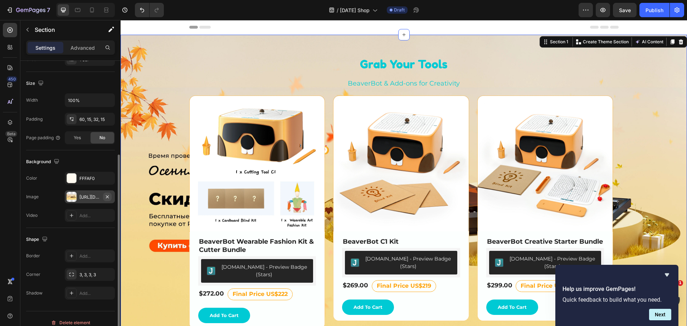
click at [105, 198] on icon "button" at bounding box center [108, 197] width 6 height 6
